Goal: Transaction & Acquisition: Purchase product/service

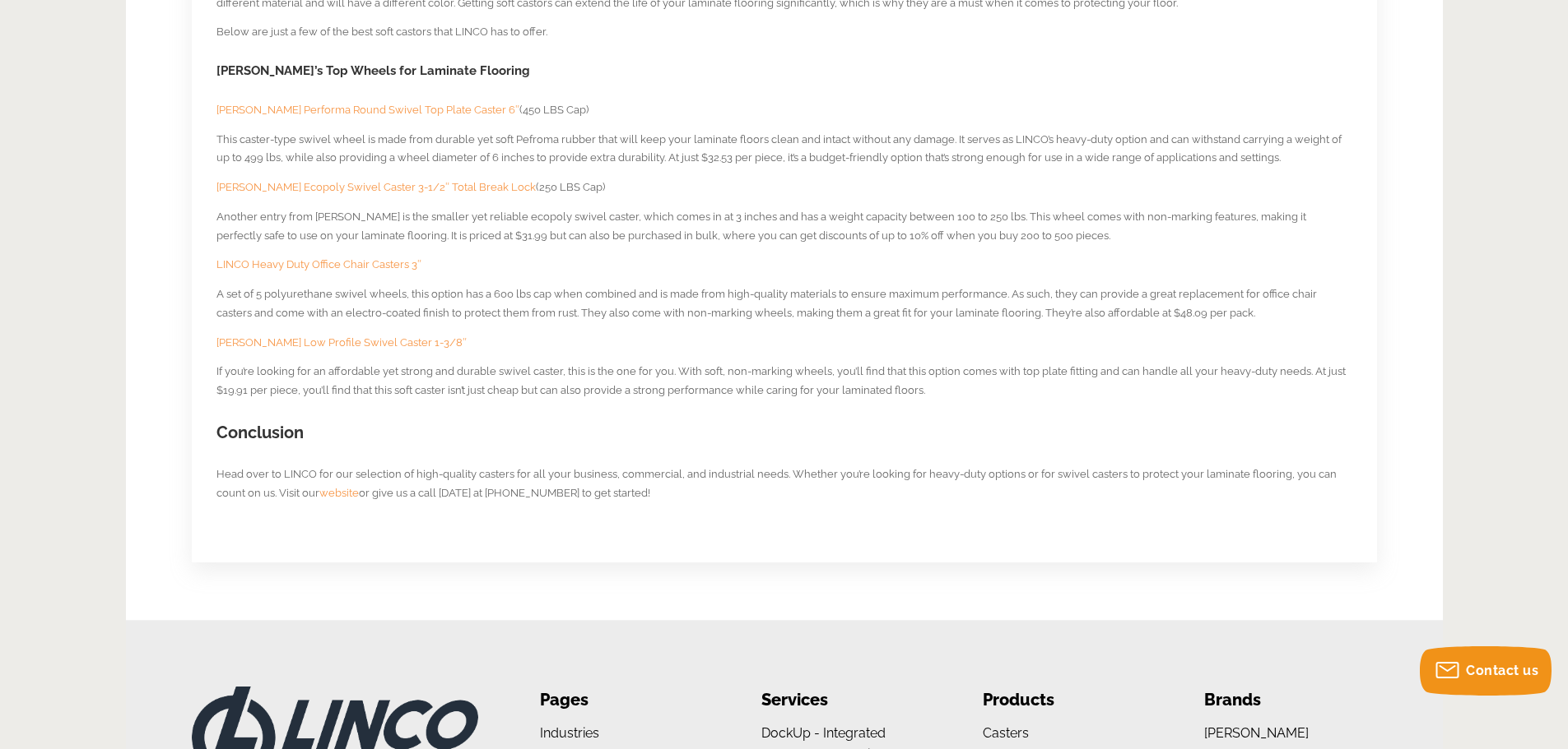
scroll to position [1233, 0]
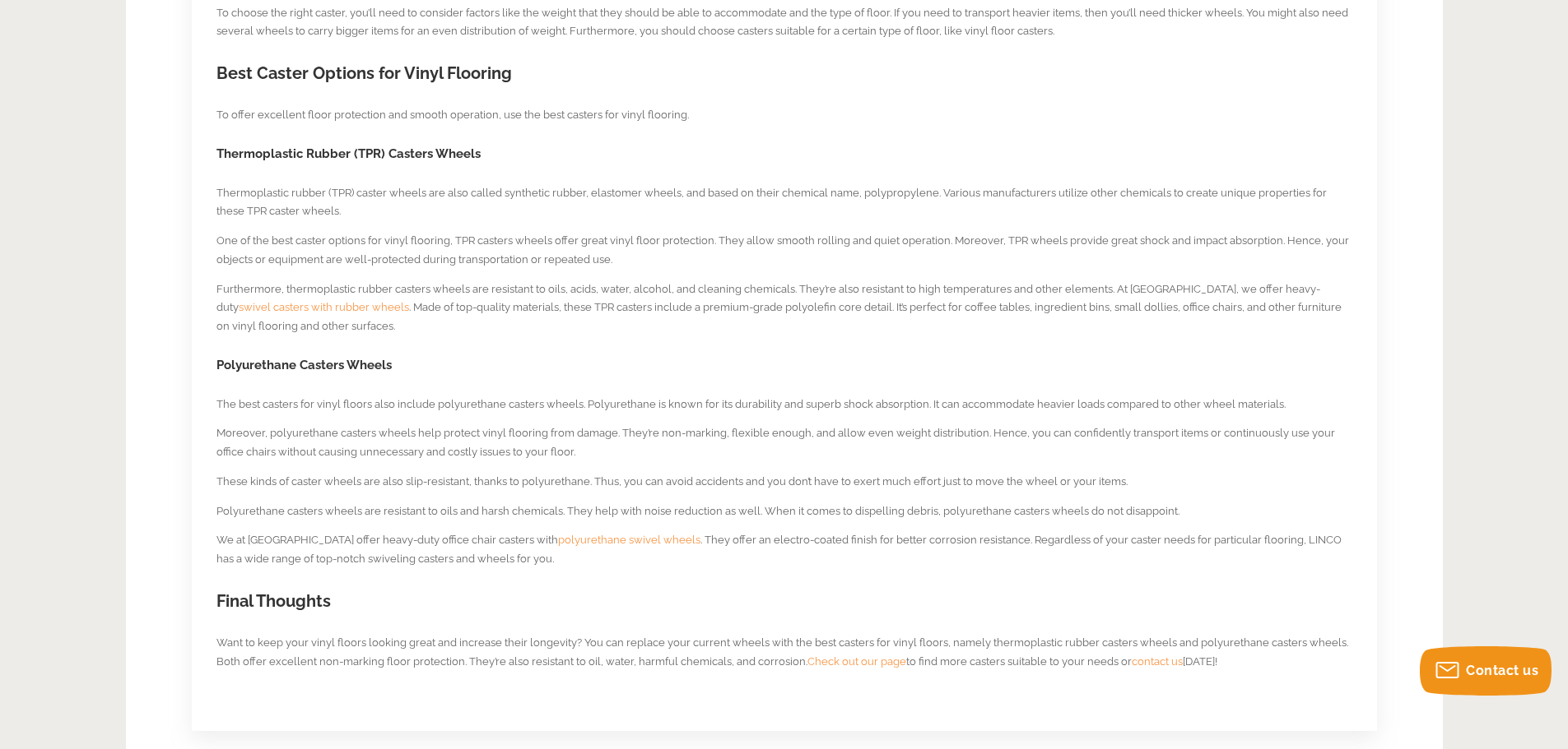
scroll to position [1152, 0]
click at [409, 302] on span "swivel casters with rubber wheels" at bounding box center [324, 308] width 170 height 13
